Goal: Answer question/provide support: Answer question/provide support

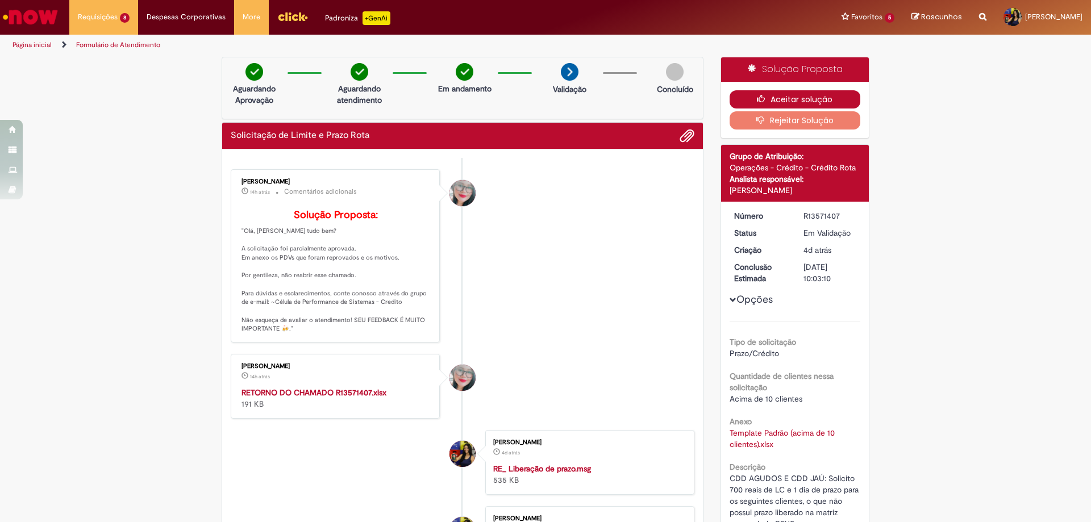
click at [782, 97] on button "Aceitar solução" at bounding box center [794, 99] width 131 height 18
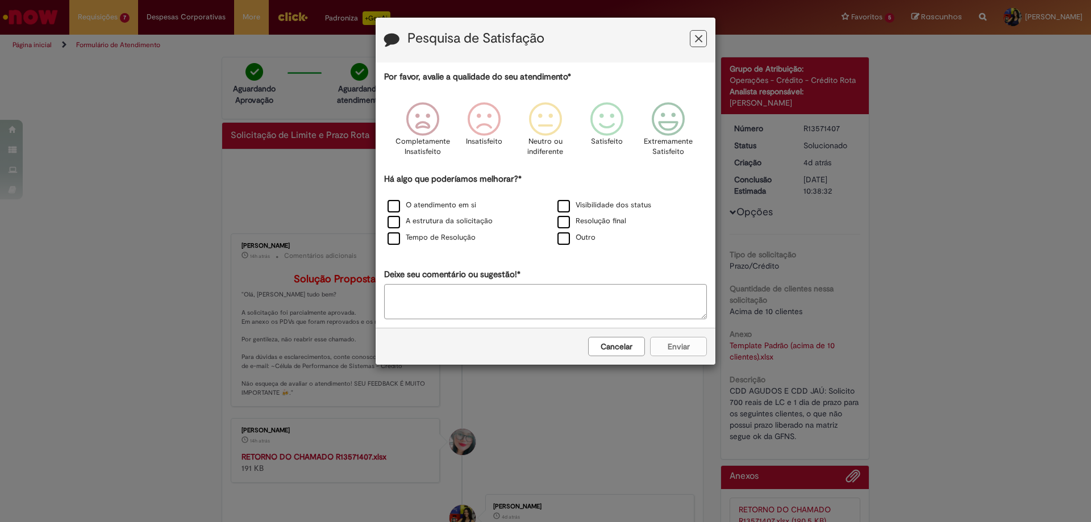
click at [693, 37] on button "Feedback" at bounding box center [698, 38] width 17 height 17
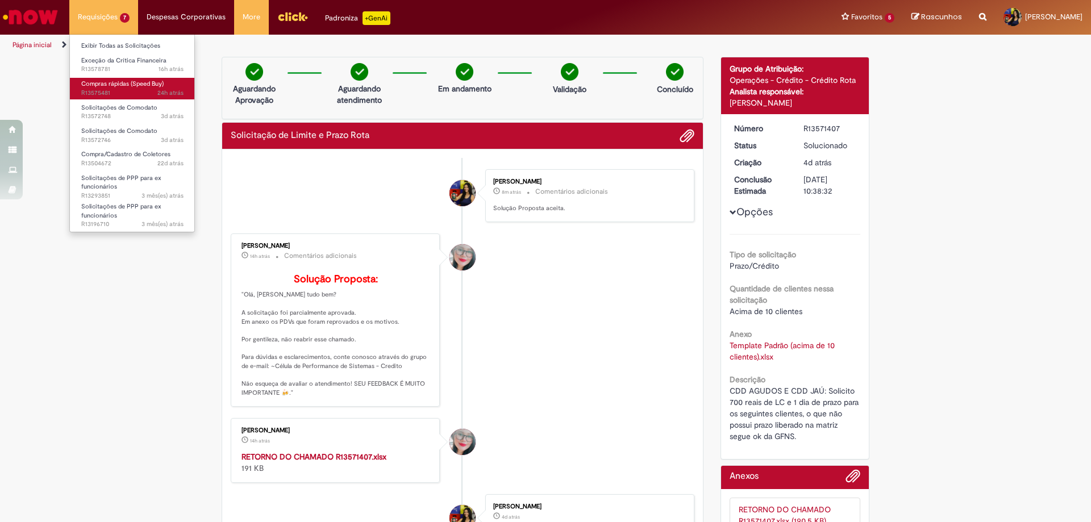
click at [144, 93] on span "24h atrás 24 horas atrás R13575481" at bounding box center [132, 93] width 102 height 9
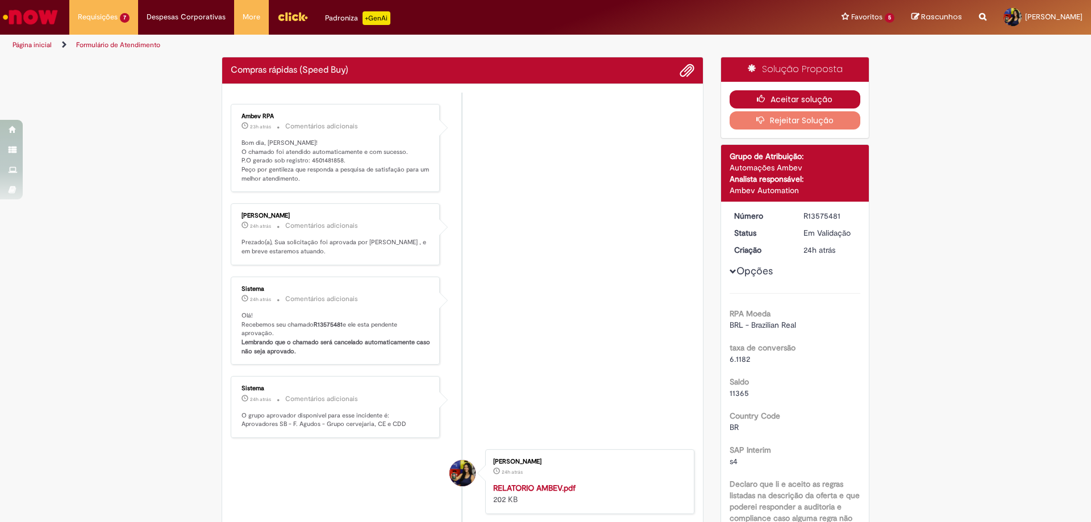
click at [801, 97] on button "Aceitar solução" at bounding box center [794, 99] width 131 height 18
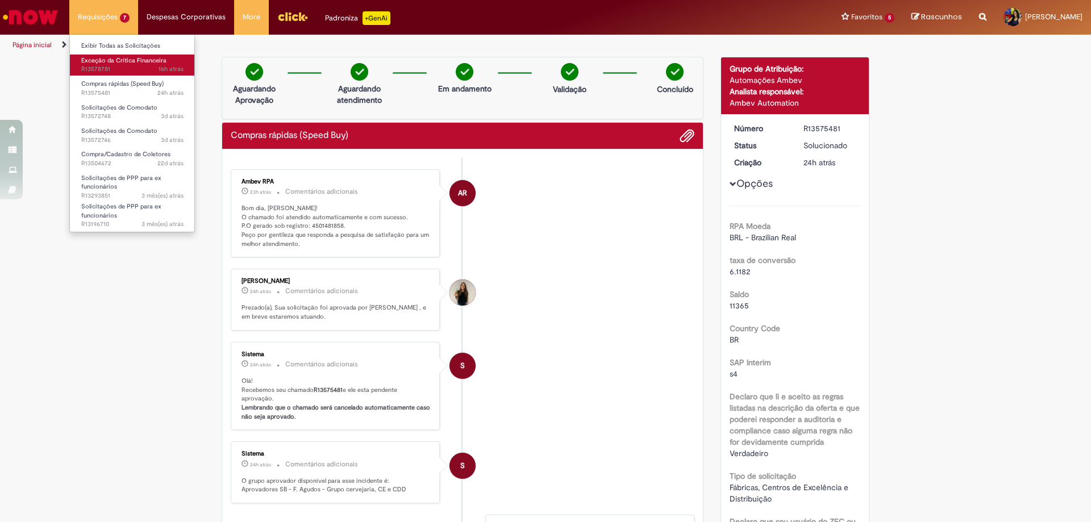
click at [145, 64] on span "Exceção da Crítica Financeira" at bounding box center [123, 60] width 85 height 9
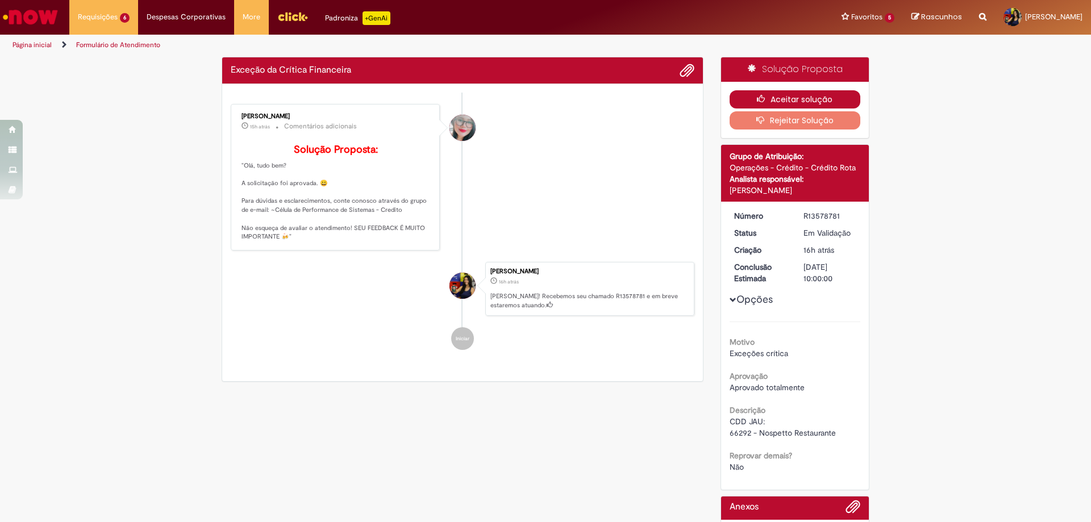
click at [776, 97] on button "Aceitar solução" at bounding box center [794, 99] width 131 height 18
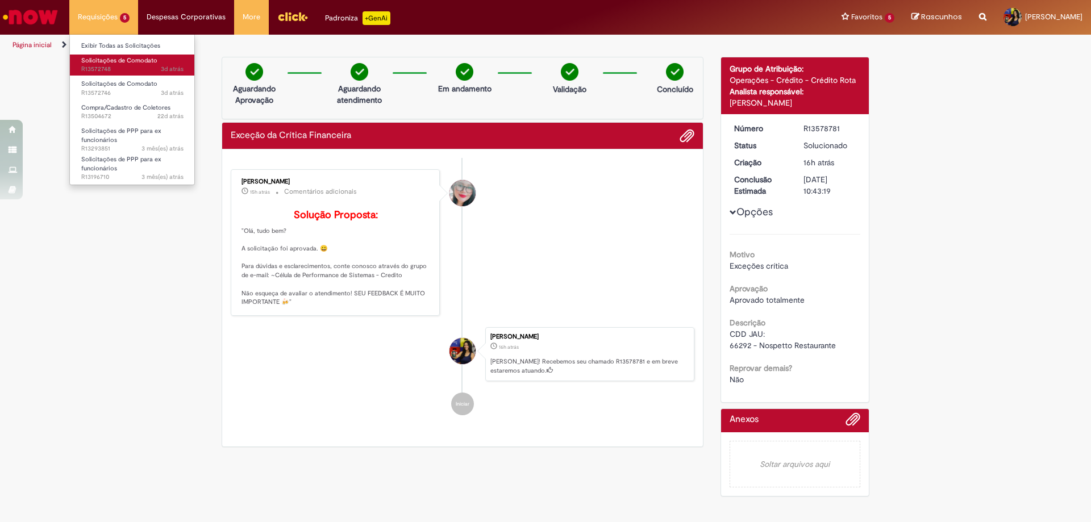
click at [126, 66] on span "3d atrás 3 dias atrás R13572748" at bounding box center [132, 69] width 102 height 9
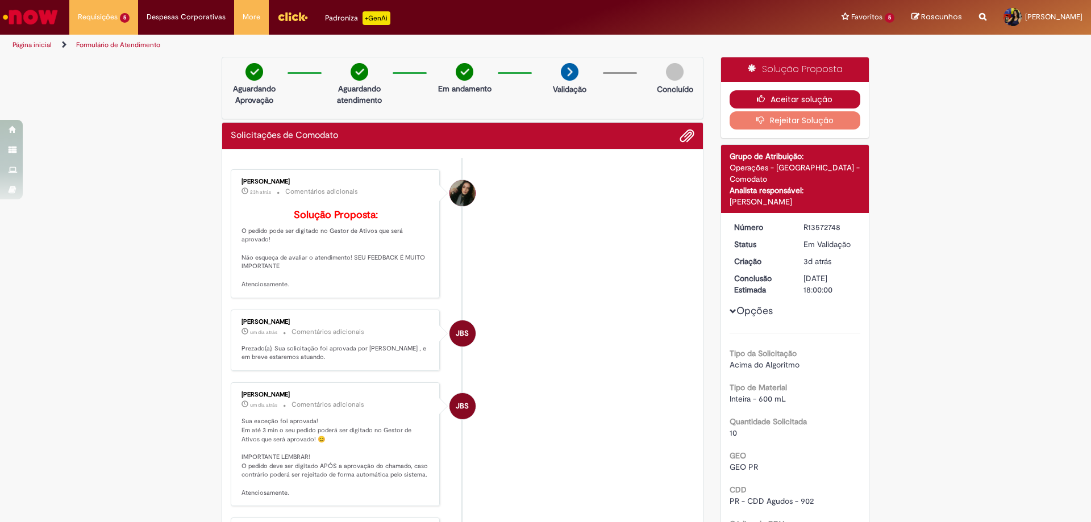
click at [754, 91] on button "Aceitar solução" at bounding box center [794, 99] width 131 height 18
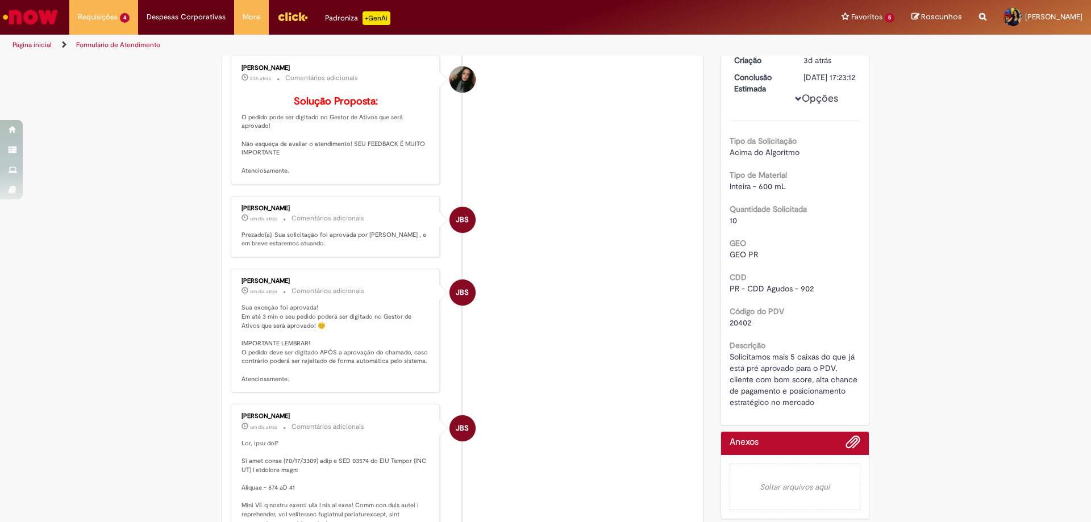
scroll to position [170, 0]
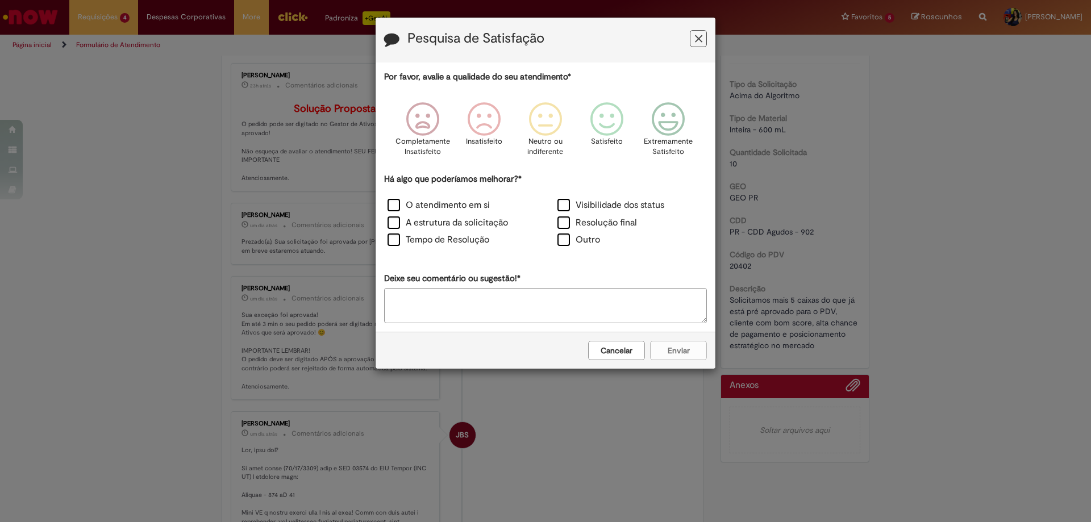
click at [694, 35] on button "Feedback" at bounding box center [698, 38] width 17 height 17
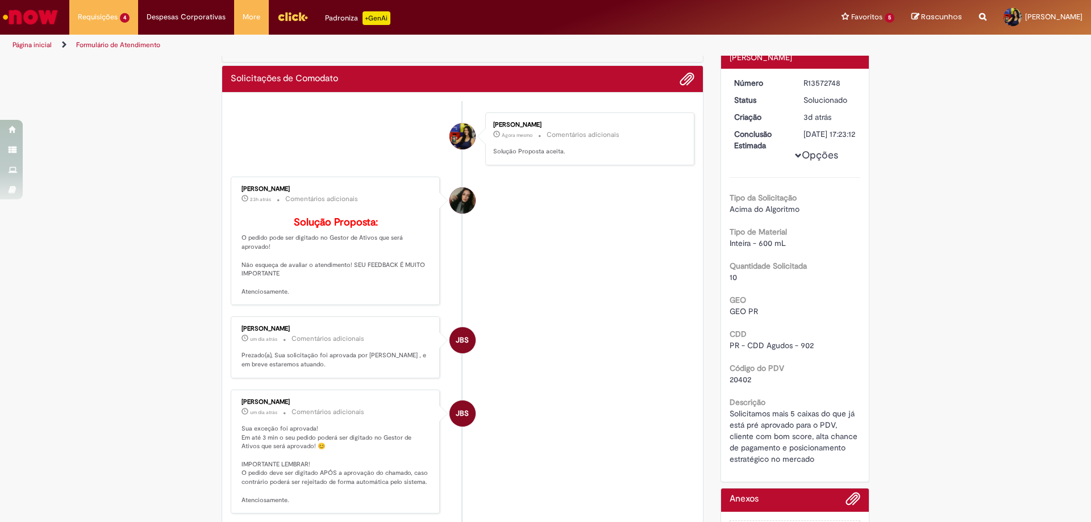
scroll to position [0, 0]
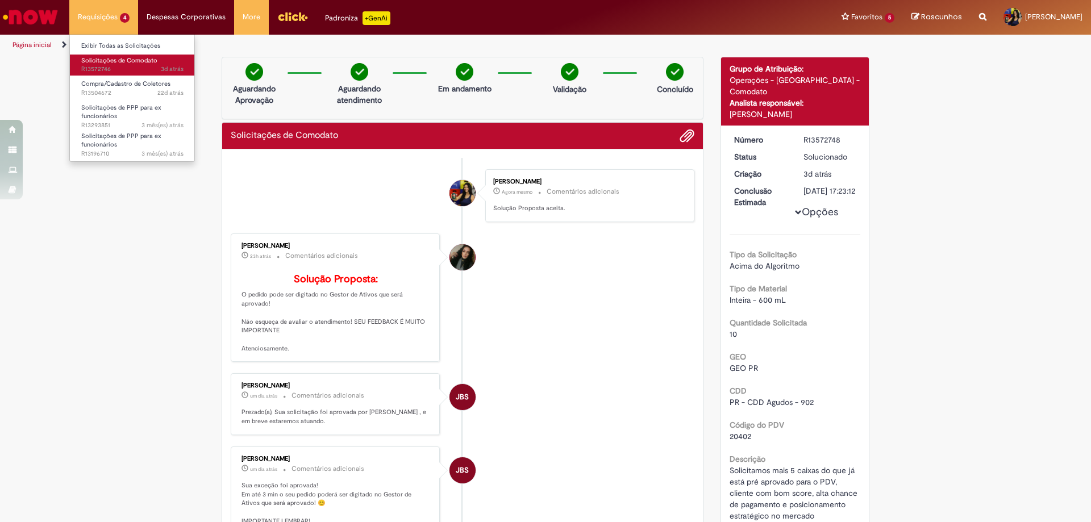
click at [137, 69] on span "3d atrás 3 dias atrás R13572746" at bounding box center [132, 69] width 102 height 9
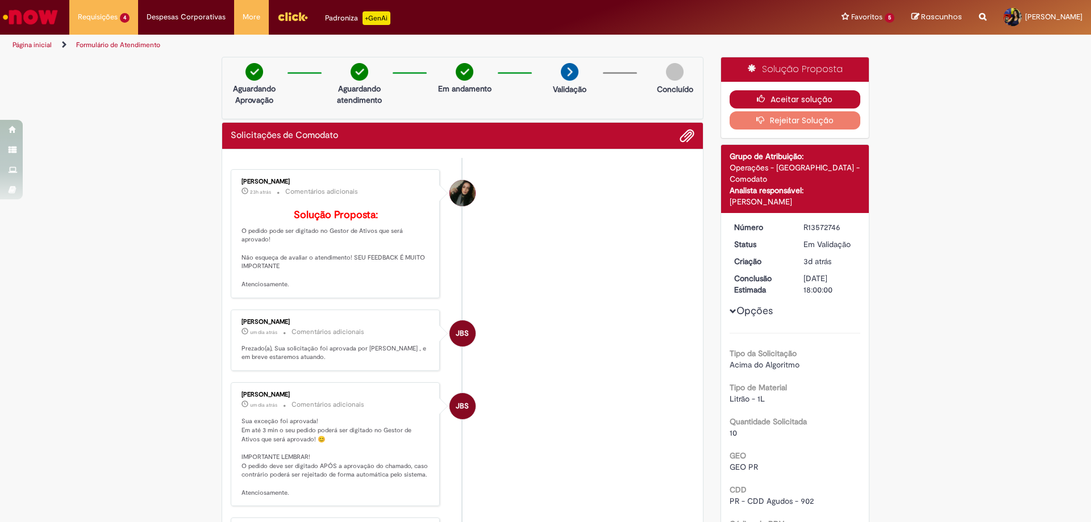
click at [757, 95] on icon "button" at bounding box center [764, 99] width 14 height 8
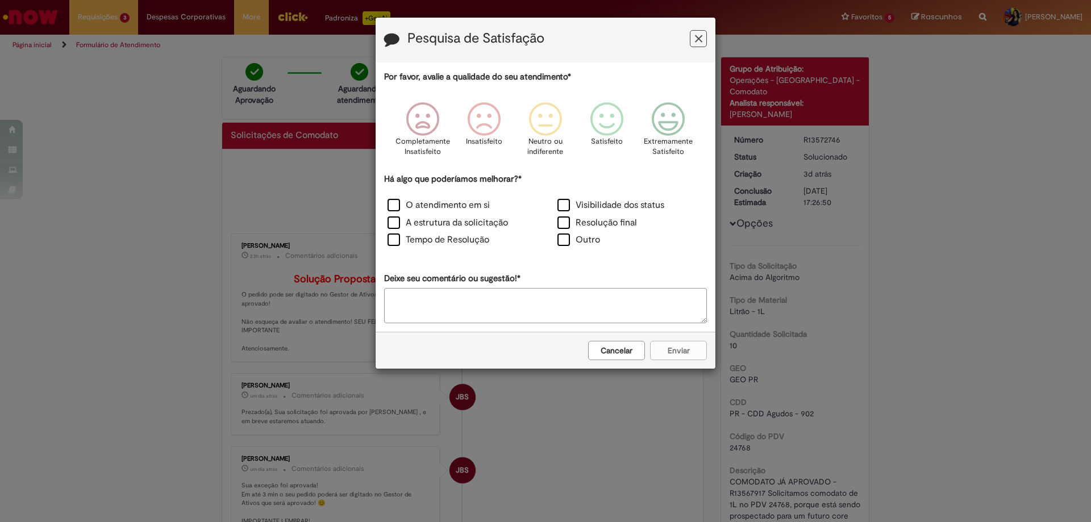
click at [703, 39] on button "Feedback" at bounding box center [698, 38] width 17 height 17
